Goal: Transaction & Acquisition: Purchase product/service

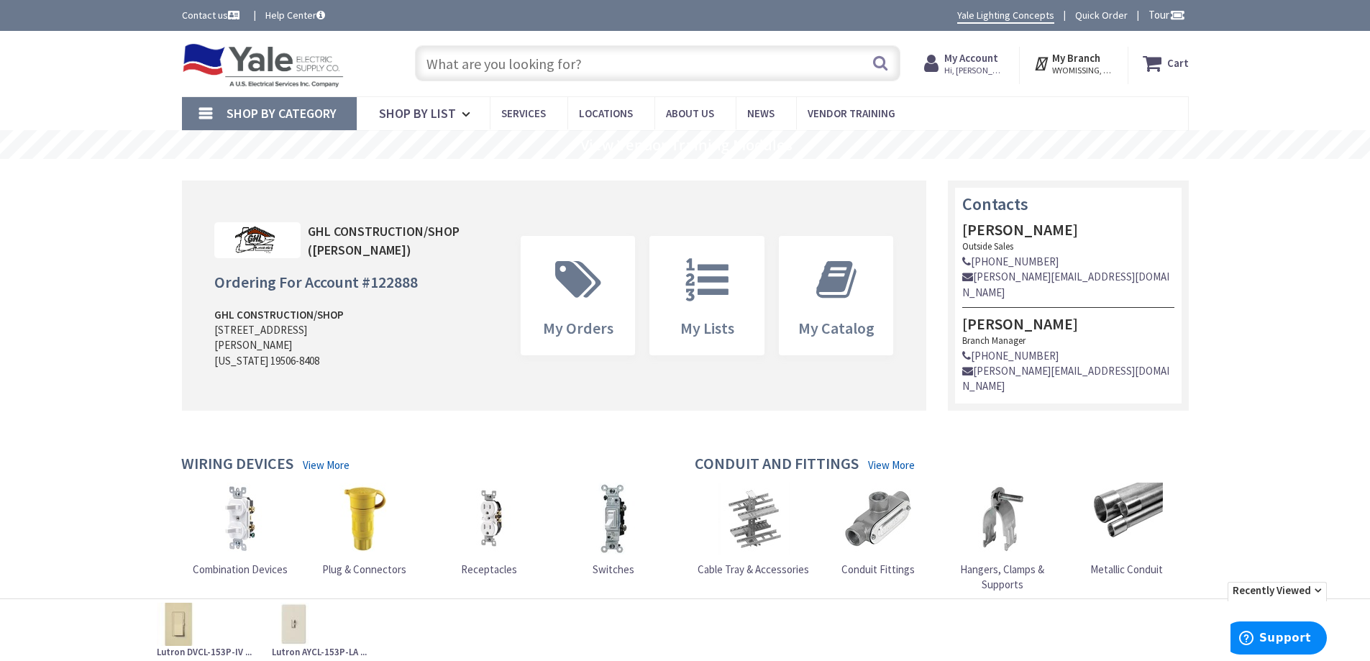
click at [597, 70] on input "text" at bounding box center [657, 63] width 485 height 36
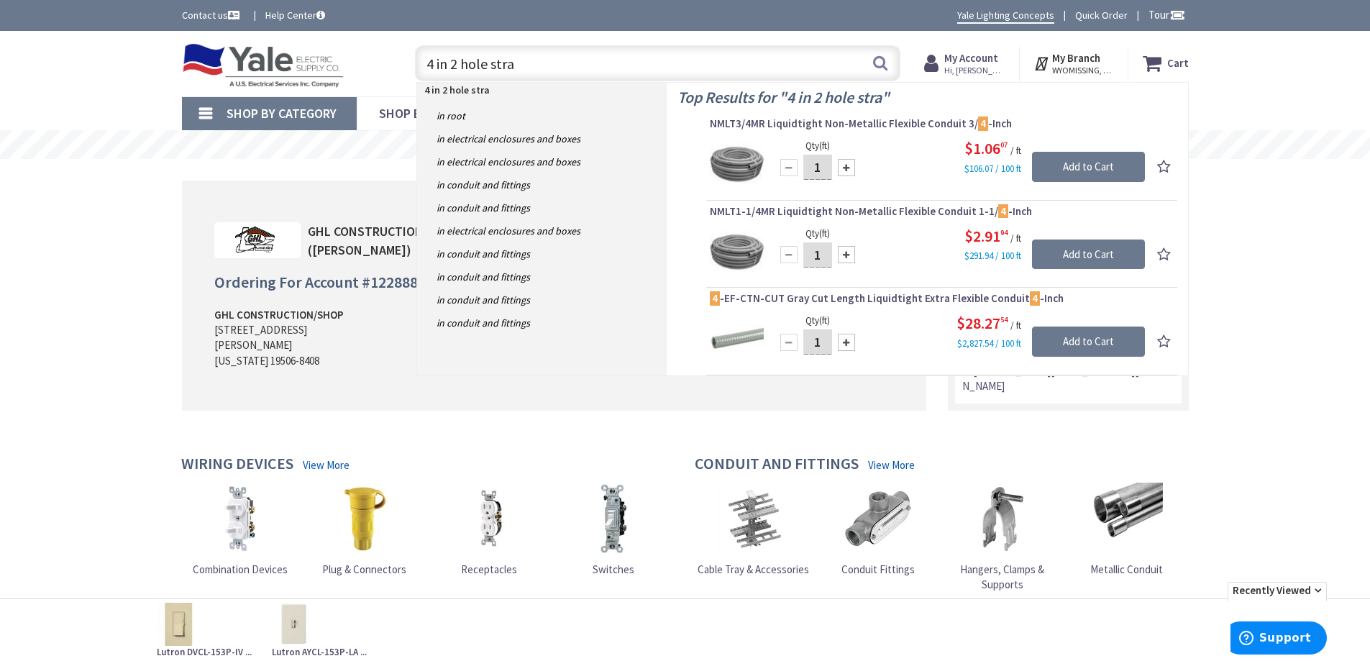
type input "4 in 2 hole strap"
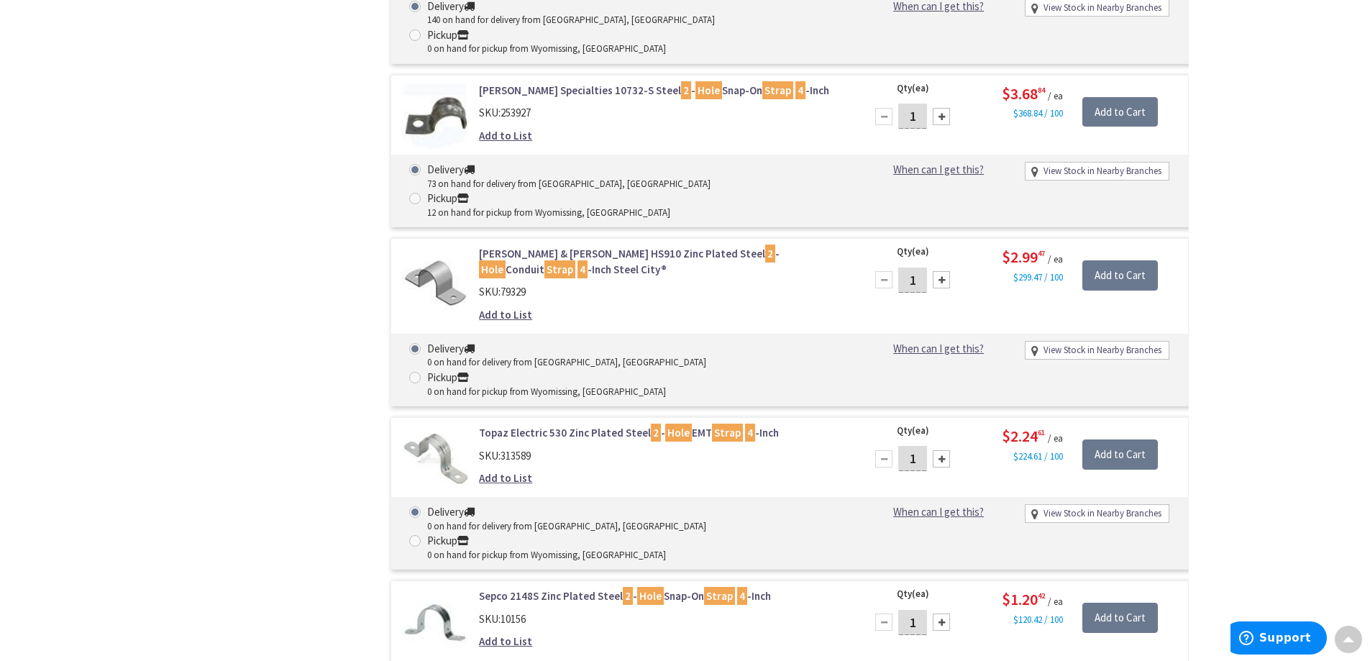
scroll to position [1654, 0]
